Goal: Information Seeking & Learning: Learn about a topic

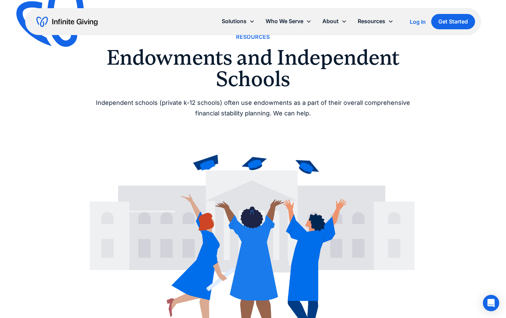
scroll to position [24, 0]
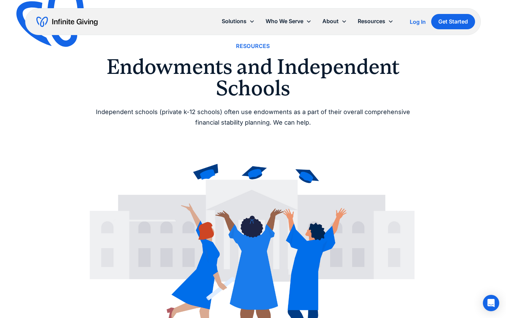
click at [162, 68] on h1 "Endowments and Independent Schools" at bounding box center [253, 77] width 327 height 43
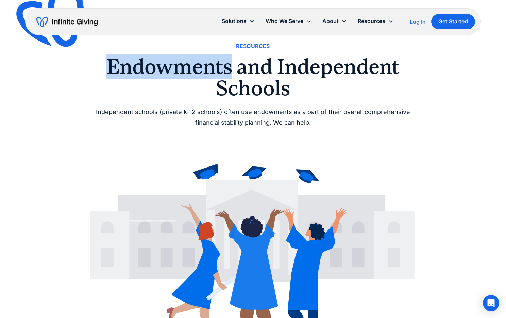
click at [162, 68] on h1 "Endowments and Independent Schools" at bounding box center [253, 77] width 327 height 43
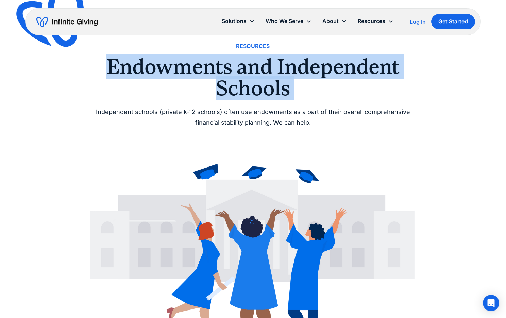
click at [162, 68] on h1 "Endowments and Independent Schools" at bounding box center [253, 77] width 327 height 43
copy h1 "Endowments and Independent Schools"
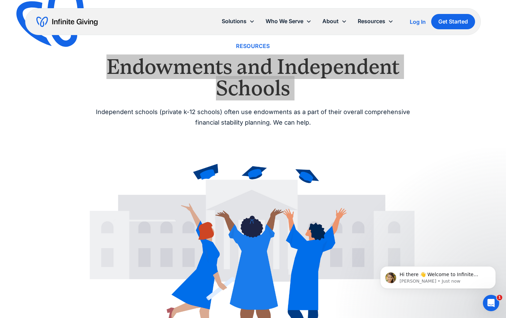
scroll to position [0, 0]
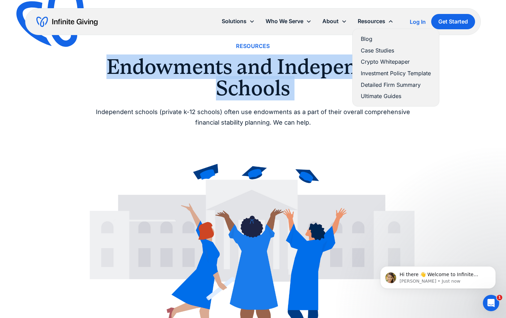
click at [366, 39] on link "Blog" at bounding box center [396, 38] width 70 height 9
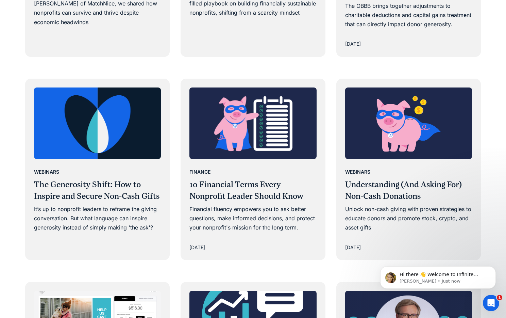
scroll to position [761, 0]
